Goal: Task Accomplishment & Management: Manage account settings

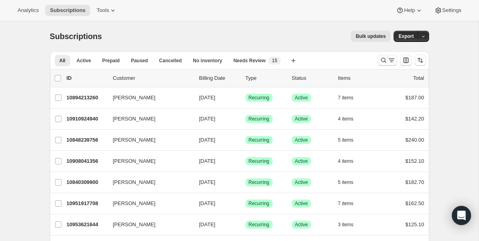
click at [386, 59] on icon "Search and filter results" at bounding box center [384, 60] width 8 height 8
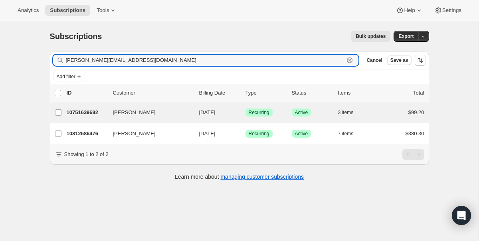
type input "[PERSON_NAME][EMAIL_ADDRESS][DOMAIN_NAME]"
click at [196, 119] on div "Andrew Stephens 10751639692 Andrew Stephens 09/04/2025 Success Recurring Succes…" at bounding box center [239, 112] width 379 height 21
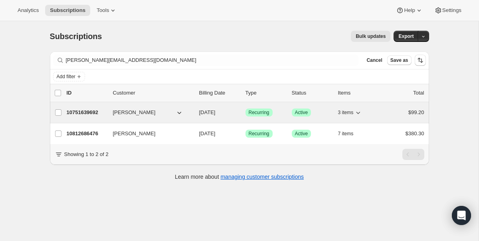
click at [286, 113] on div "10751639692 Andrew Stephens 09/04/2025 Success Recurring Success Active 3 items…" at bounding box center [246, 112] width 358 height 11
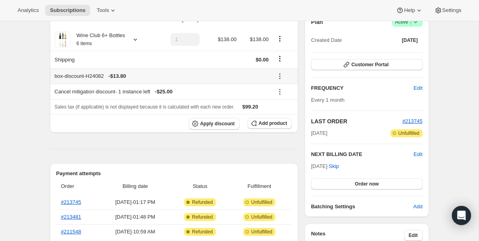
scroll to position [83, 0]
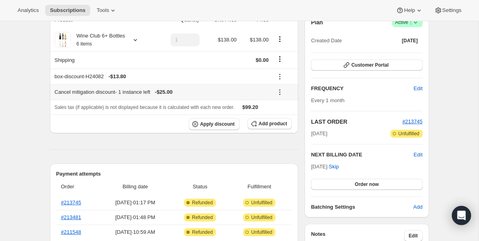
click at [283, 93] on icon at bounding box center [280, 92] width 8 height 8
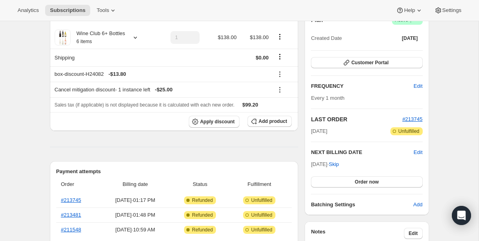
scroll to position [0, 0]
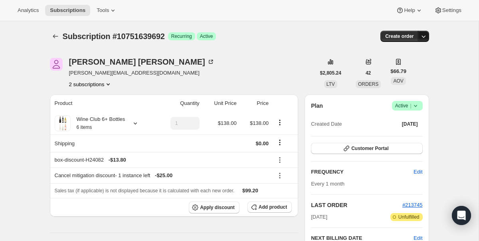
click at [427, 38] on icon "button" at bounding box center [424, 36] width 8 height 8
click at [98, 86] on button "2 subscriptions" at bounding box center [91, 84] width 44 height 8
click at [176, 78] on div "[PERSON_NAME] [PERSON_NAME][EMAIL_ADDRESS][DOMAIN_NAME] 2 subscriptions" at bounding box center [182, 73] width 265 height 30
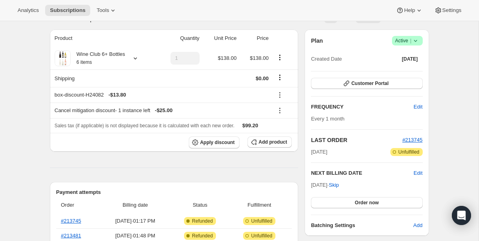
scroll to position [85, 0]
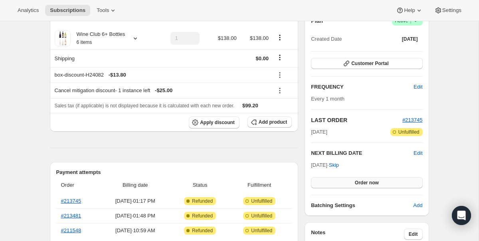
click at [370, 183] on span "Order now" at bounding box center [367, 183] width 24 height 6
click at [370, 183] on span "Click to confirm" at bounding box center [366, 183] width 36 height 6
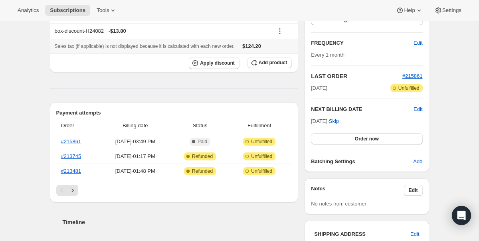
scroll to position [131, 0]
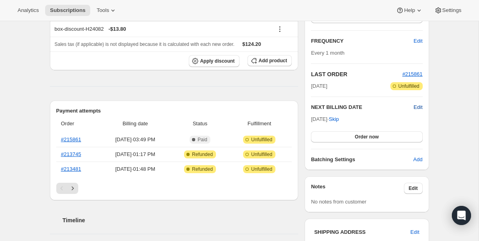
click at [420, 107] on span "Edit" at bounding box center [418, 107] width 9 height 8
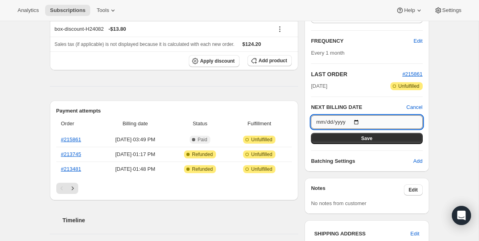
click at [357, 123] on input "[DATE]" at bounding box center [366, 122] width 111 height 14
type input "[DATE]"
click at [382, 137] on button "Save" at bounding box center [366, 138] width 111 height 11
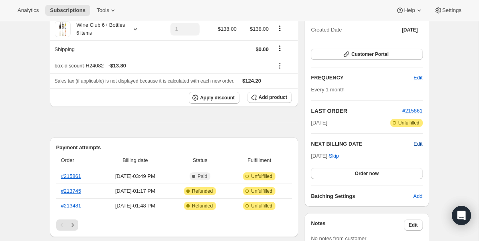
click at [417, 141] on span "Edit" at bounding box center [418, 144] width 9 height 8
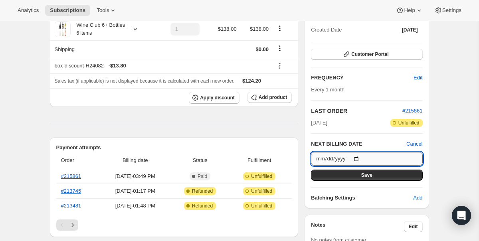
click at [336, 154] on input "[DATE]" at bounding box center [366, 159] width 111 height 14
click at [362, 155] on input "[DATE]" at bounding box center [366, 159] width 111 height 14
click at [359, 159] on input "[DATE]" at bounding box center [366, 159] width 111 height 14
type input "[DATE]"
click at [364, 174] on span "Save" at bounding box center [366, 175] width 11 height 6
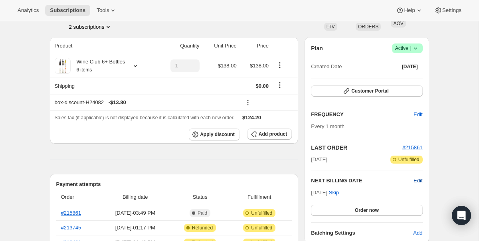
click at [420, 181] on span "Edit" at bounding box center [418, 181] width 9 height 8
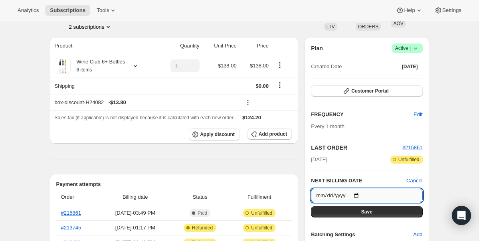
click at [359, 192] on input "[DATE]" at bounding box center [366, 196] width 111 height 14
type input "[DATE]"
click at [370, 212] on span "Save" at bounding box center [366, 212] width 11 height 6
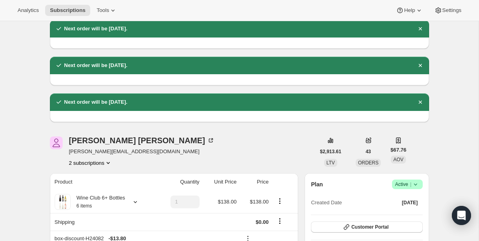
scroll to position [0, 0]
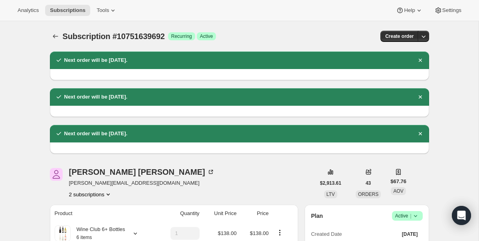
click at [111, 194] on icon "Product actions" at bounding box center [108, 194] width 8 height 8
click at [155, 193] on div "[PERSON_NAME] [PERSON_NAME][EMAIL_ADDRESS][DOMAIN_NAME] 2 subscriptions" at bounding box center [182, 183] width 265 height 30
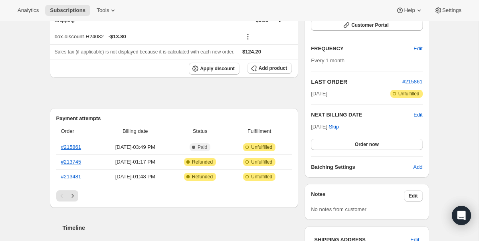
scroll to position [167, 0]
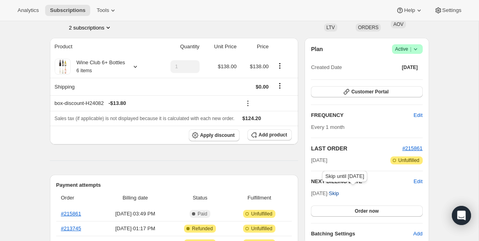
click at [339, 192] on span "Skip" at bounding box center [334, 194] width 10 height 8
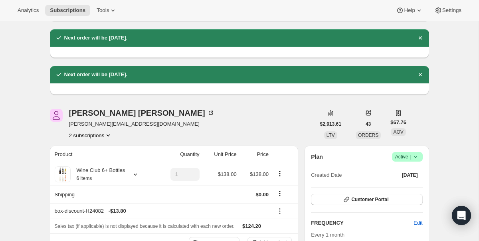
scroll to position [97, 0]
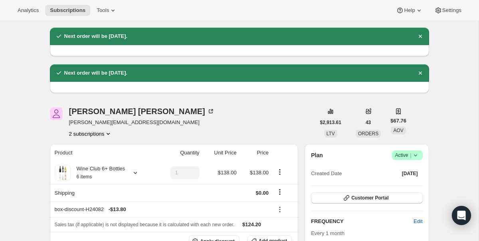
click at [108, 136] on icon "Product actions" at bounding box center [108, 134] width 8 height 8
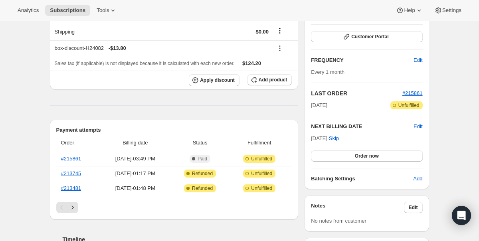
scroll to position [259, 0]
click at [418, 127] on span "Edit" at bounding box center [418, 126] width 9 height 8
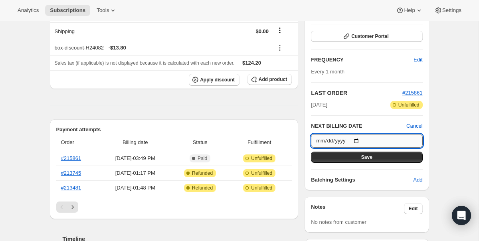
click at [358, 135] on input "[DATE]" at bounding box center [366, 141] width 111 height 14
click at [358, 140] on input "[DATE]" at bounding box center [366, 141] width 111 height 14
type input "[DATE]"
click at [366, 158] on span "Save" at bounding box center [366, 157] width 11 height 6
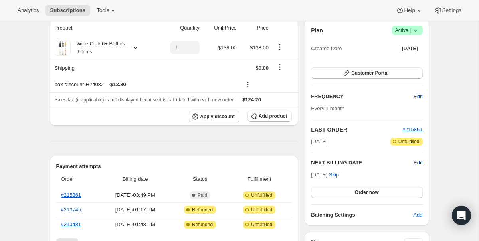
click at [416, 161] on span "Edit" at bounding box center [418, 163] width 9 height 8
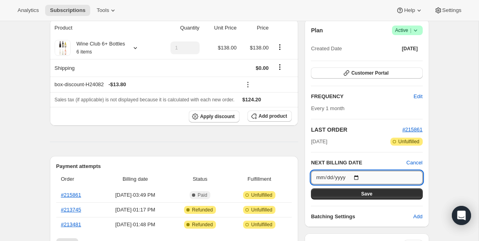
click at [356, 175] on input "[DATE]" at bounding box center [366, 178] width 111 height 14
type input "[DATE]"
click at [360, 191] on button "Save" at bounding box center [366, 193] width 111 height 11
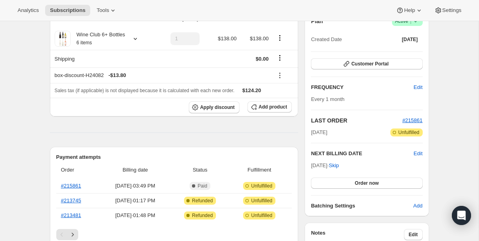
scroll to position [305, 0]
click at [416, 154] on span "Edit" at bounding box center [418, 153] width 9 height 8
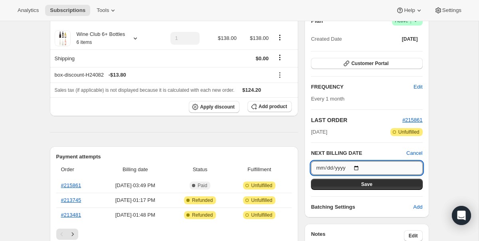
click at [358, 167] on input "[DATE]" at bounding box center [366, 168] width 111 height 14
type input "[DATE]"
click at [368, 181] on span "Save" at bounding box center [366, 184] width 11 height 6
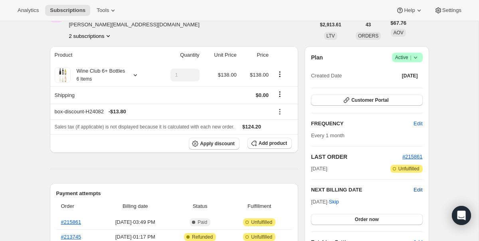
click at [417, 190] on span "Edit" at bounding box center [418, 190] width 9 height 8
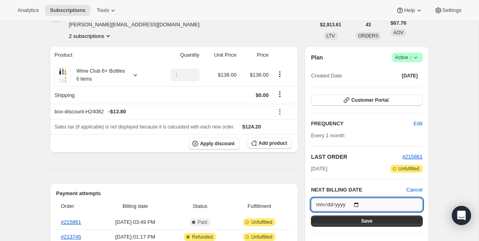
click at [360, 206] on input "[DATE]" at bounding box center [366, 205] width 111 height 14
type input "[DATE]"
click at [368, 221] on span "Save" at bounding box center [366, 221] width 11 height 6
